Goal: Task Accomplishment & Management: Manage account settings

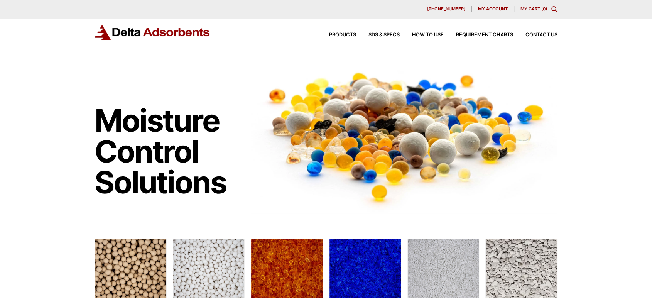
click at [487, 7] on span "My account" at bounding box center [493, 9] width 30 height 4
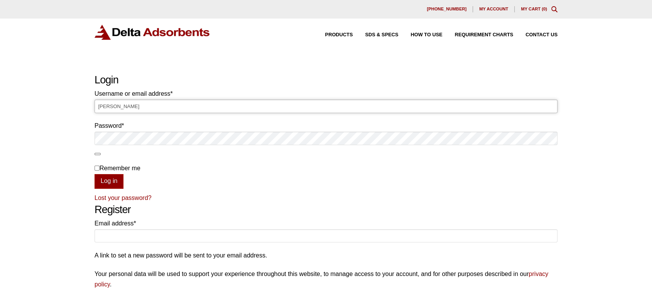
click at [268, 107] on input "Laura" at bounding box center [326, 106] width 463 height 13
type input "L"
type input "Laura@deltaadsorbents.com"
click at [95, 174] on button "Log in" at bounding box center [109, 181] width 29 height 15
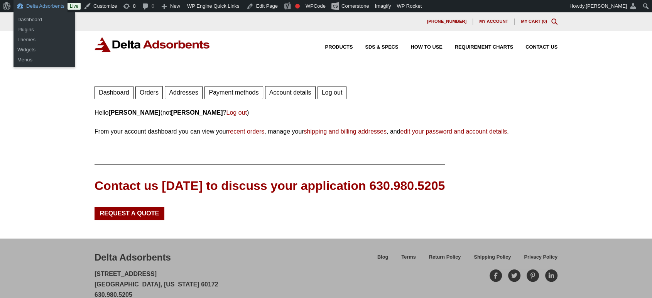
click at [37, 7] on link "Delta Adsorbents" at bounding box center [41, 6] width 54 height 12
click at [34, 21] on link "Dashboard" at bounding box center [45, 20] width 62 height 10
